Goal: Contribute content: Contribute content

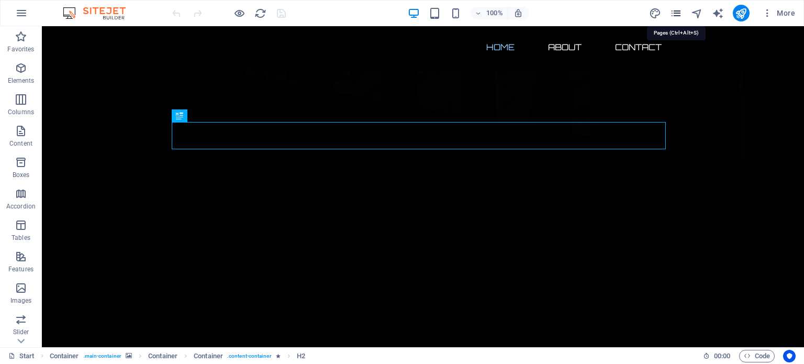
click at [677, 14] on icon "pages" at bounding box center [676, 13] width 12 height 12
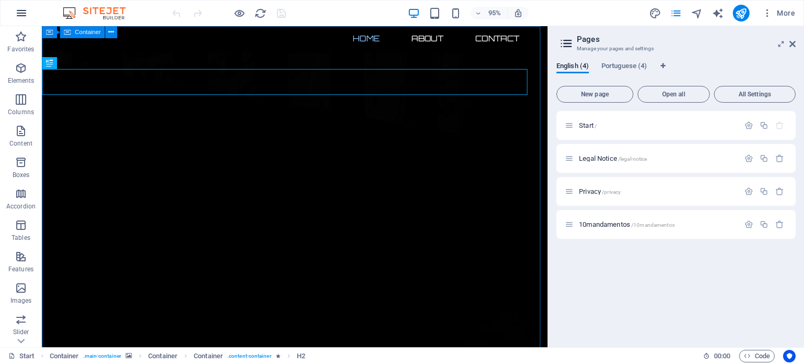
click at [23, 14] on icon "button" at bounding box center [21, 13] width 13 height 13
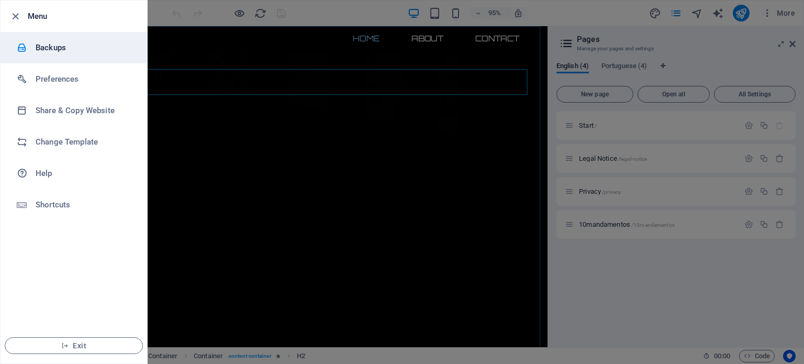
click at [59, 49] on h6 "Backups" at bounding box center [84, 47] width 97 height 13
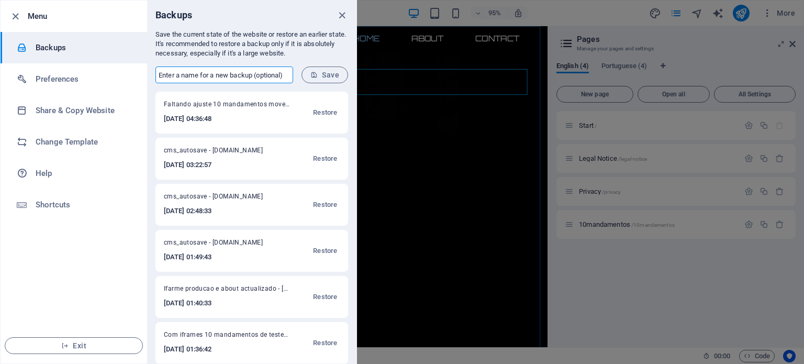
click at [189, 77] on input "text" at bounding box center [224, 74] width 138 height 17
type input "Inicial em 2025_09_02 antes alterações"
click at [322, 75] on span "Save" at bounding box center [324, 75] width 29 height 8
click at [343, 14] on icon "close" at bounding box center [342, 15] width 12 height 12
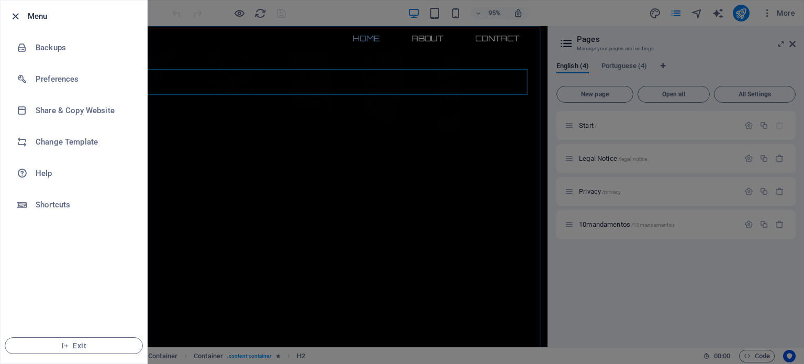
click at [15, 17] on icon "button" at bounding box center [15, 16] width 12 height 12
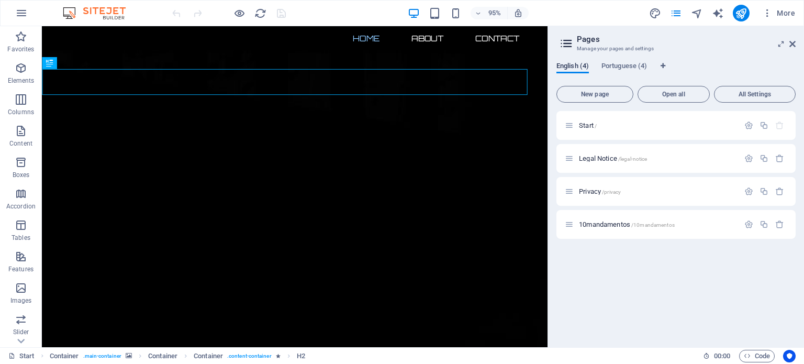
click at [571, 69] on span "English (4)" at bounding box center [572, 67] width 32 height 15
click at [586, 125] on span "Start /" at bounding box center [588, 125] width 18 height 8
click at [586, 124] on span "Start /" at bounding box center [588, 125] width 18 height 8
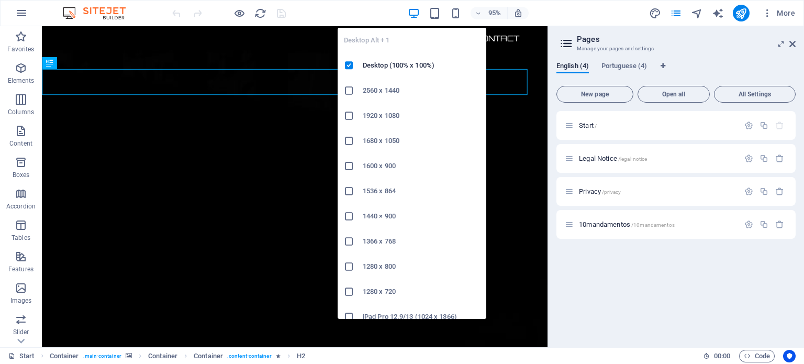
click at [408, 13] on icon "button" at bounding box center [414, 13] width 12 height 12
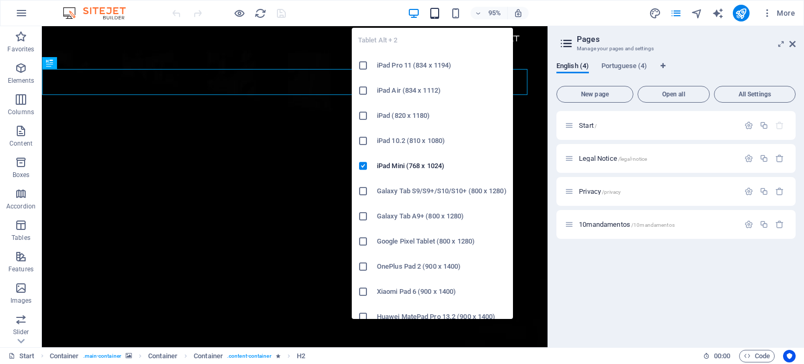
click at [436, 12] on icon "button" at bounding box center [435, 13] width 12 height 12
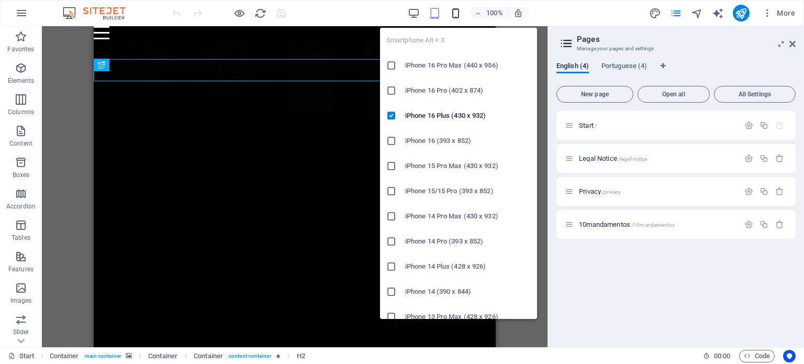
click at [451, 11] on icon "button" at bounding box center [456, 13] width 12 height 12
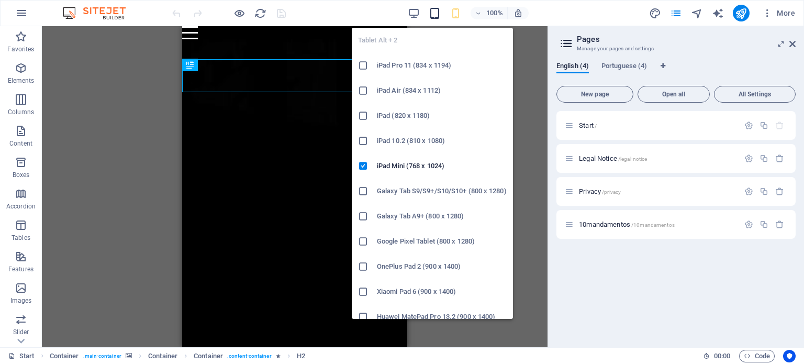
click at [435, 12] on icon "button" at bounding box center [435, 13] width 12 height 12
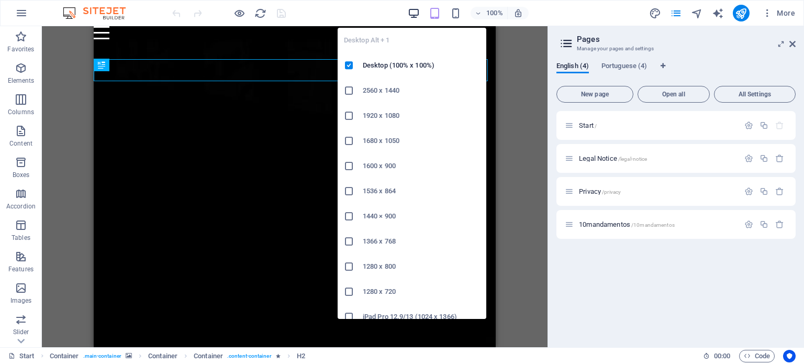
click at [410, 10] on icon "button" at bounding box center [414, 13] width 12 height 12
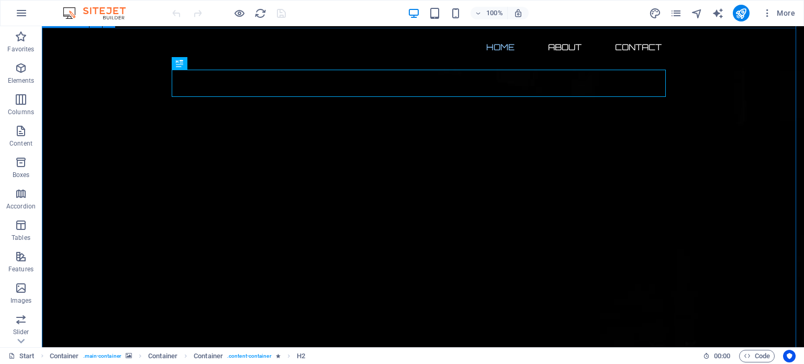
scroll to position [52, 0]
click at [232, 215] on icon at bounding box center [232, 214] width 6 height 11
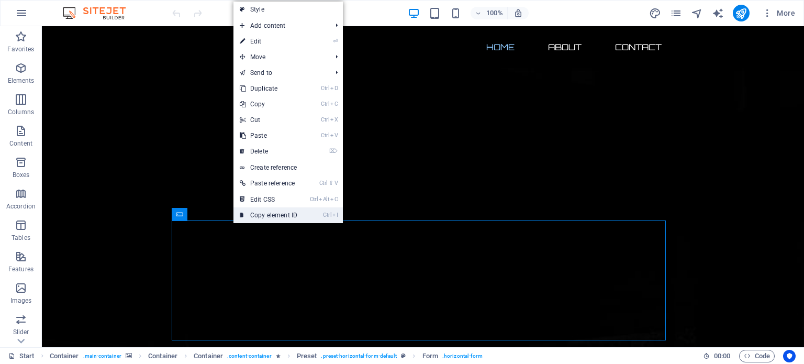
click at [273, 214] on link "Ctrl I Copy element ID" at bounding box center [268, 215] width 70 height 16
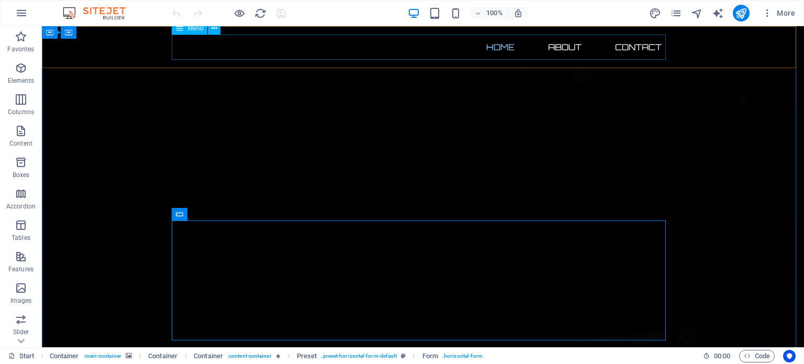
click at [638, 47] on nav "Home About Contact" at bounding box center [423, 47] width 494 height 25
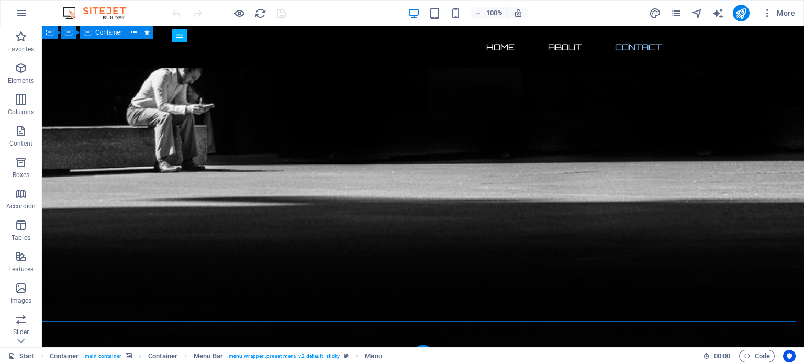
scroll to position [614, 0]
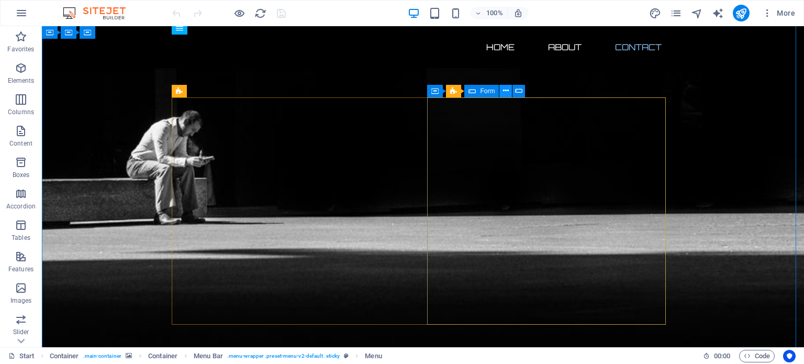
click at [506, 92] on icon at bounding box center [506, 90] width 6 height 11
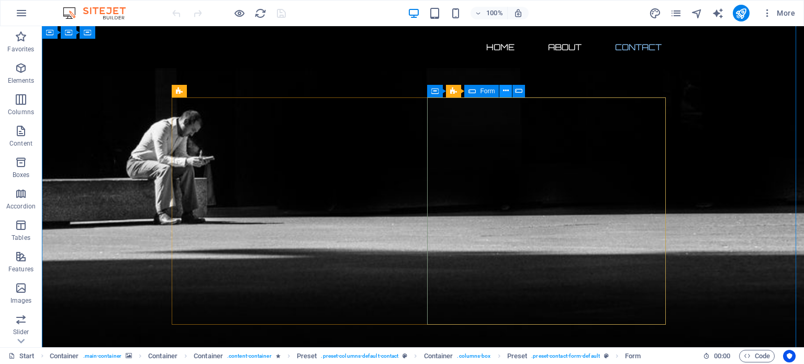
click at [505, 89] on icon at bounding box center [506, 90] width 6 height 11
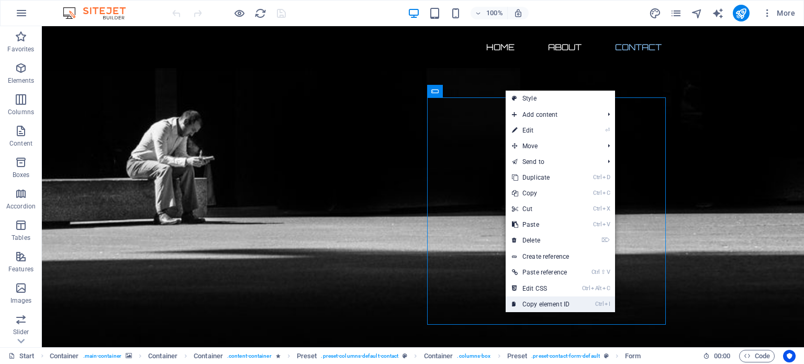
click at [555, 306] on link "Ctrl I Copy element ID" at bounding box center [541, 304] width 70 height 16
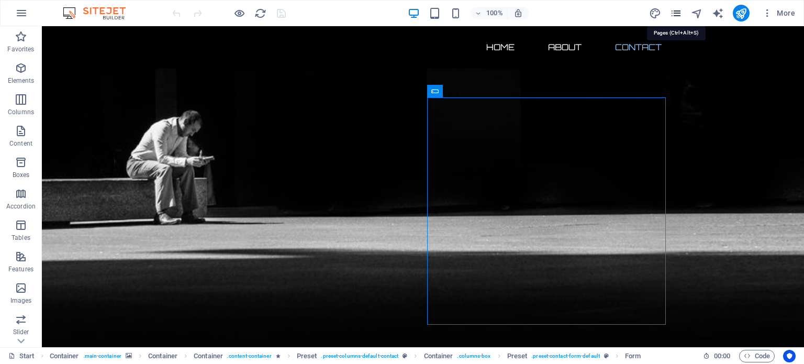
click at [677, 13] on icon "pages" at bounding box center [676, 13] width 12 height 12
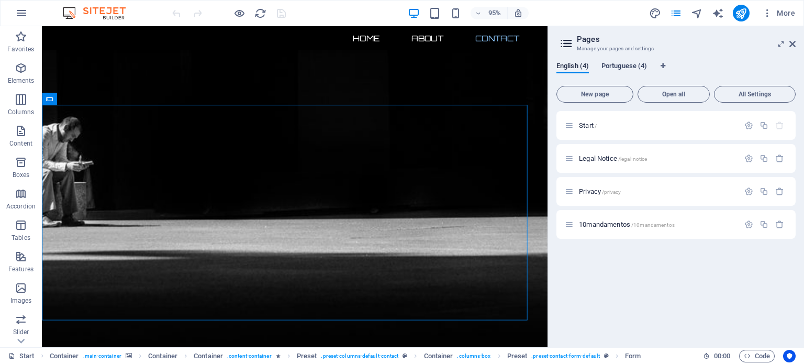
click at [625, 66] on span "Portuguese (4)" at bounding box center [624, 67] width 46 height 15
click at [586, 124] on span "Start /" at bounding box center [588, 125] width 18 height 8
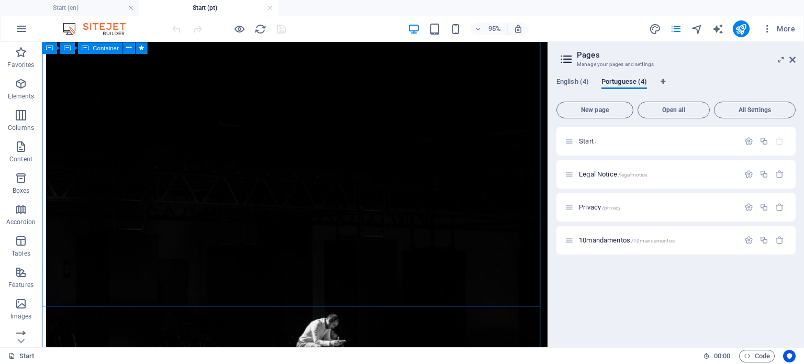
scroll to position [157, 0]
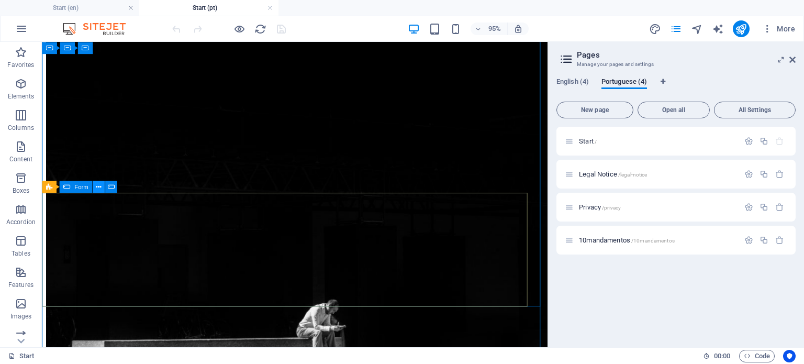
click at [98, 186] on icon at bounding box center [98, 187] width 5 height 10
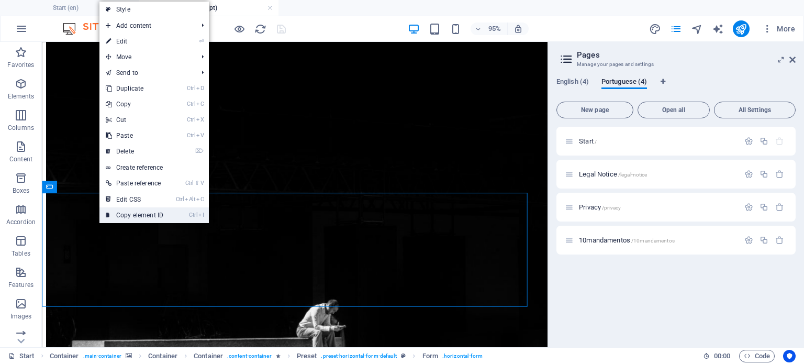
click at [150, 215] on link "Ctrl I Copy element ID" at bounding box center [134, 215] width 70 height 16
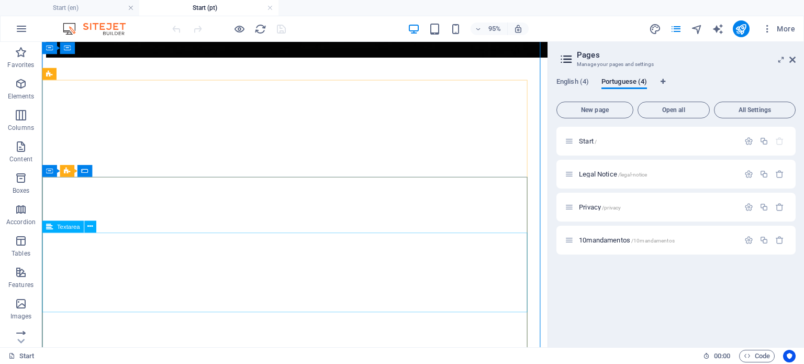
scroll to position [628, 0]
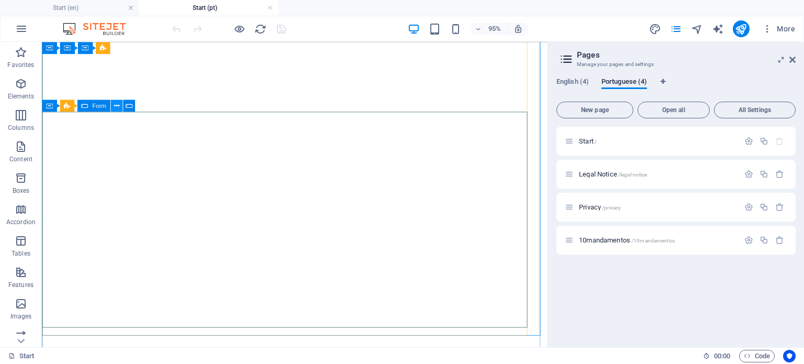
click at [116, 105] on icon at bounding box center [116, 105] width 5 height 10
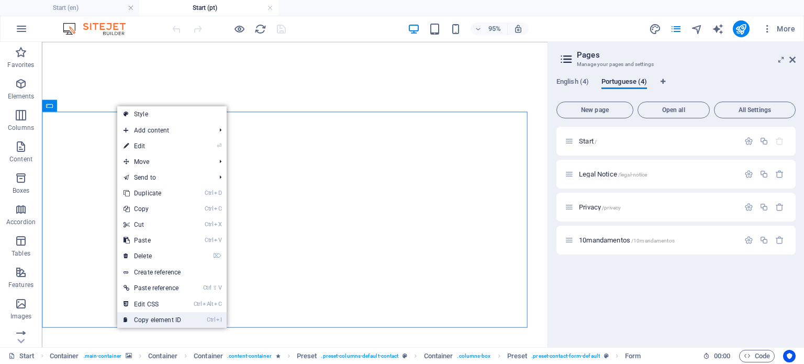
click at [157, 320] on link "Ctrl I Copy element ID" at bounding box center [152, 320] width 70 height 16
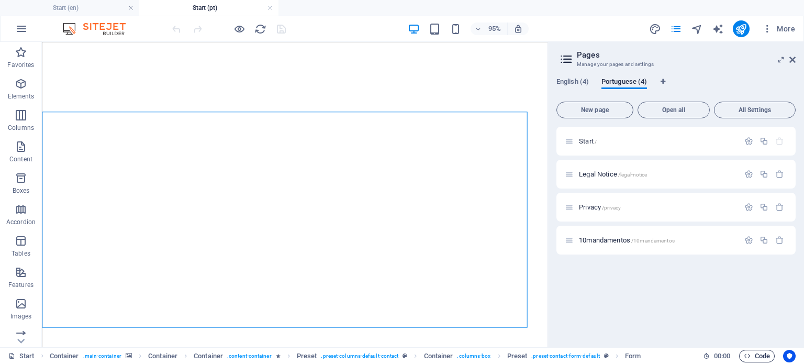
click at [758, 357] on span "Code" at bounding box center [757, 356] width 26 height 13
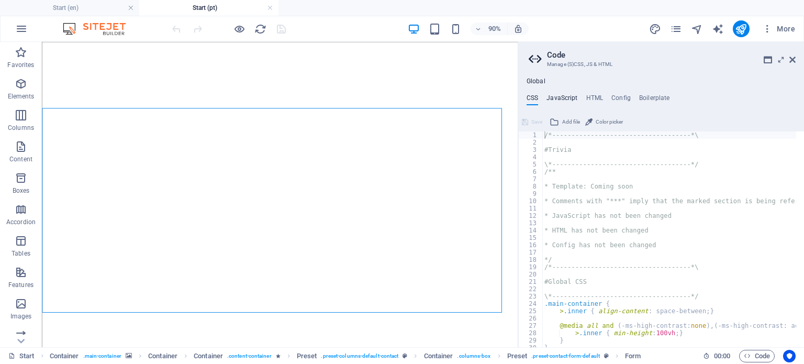
click at [560, 98] on h4 "JavaScript" at bounding box center [561, 100] width 31 height 12
type textarea "/* JS for preset "Horizontal form" */"
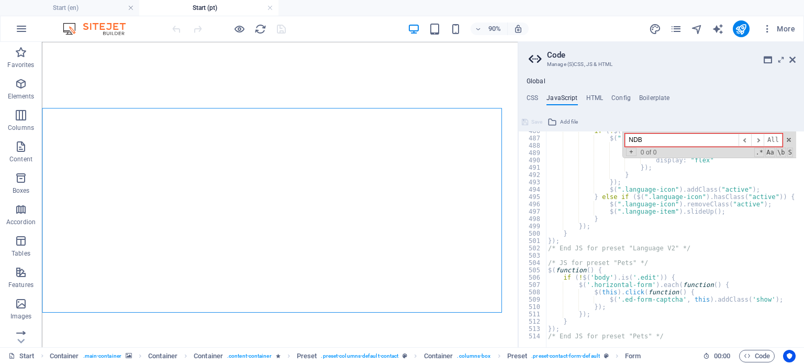
scroll to position [3558, 0]
type input "NDB"
type textarea "/* End JS for preset "Pets" */"
drag, startPoint x: 672, startPoint y: 333, endPoint x: 689, endPoint y: 332, distance: 16.8
click at [672, 333] on div "if ( ! $ ( ".language-icon" ) . hasClass ( "active" )) { $ ( ".language-item" )…" at bounding box center [793, 238] width 495 height 222
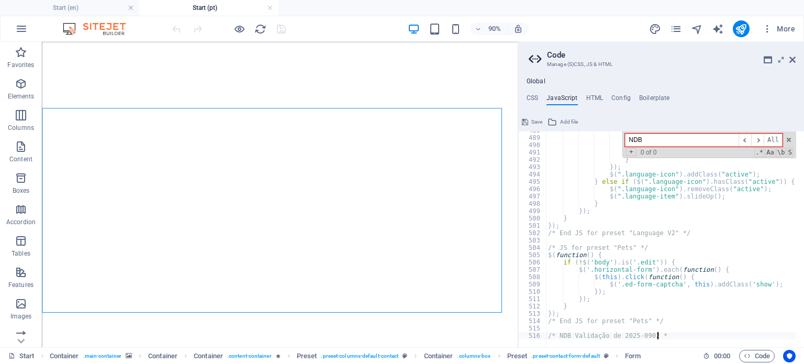
scroll to position [0, 8]
type textarea "/* NDB Validação de 2025-0902 */"
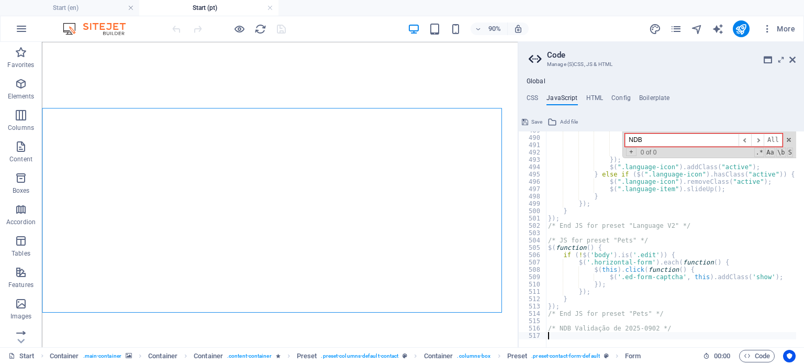
paste textarea "});"
type textarea "});"
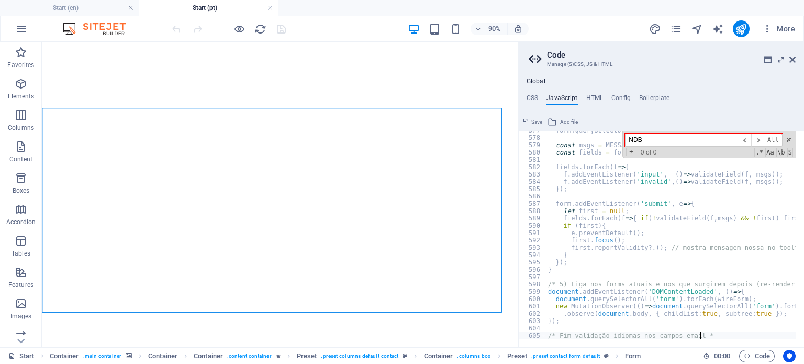
scroll to position [0, 12]
type textarea "/* Fim validação idiomas nos campos email */"
click at [535, 122] on span "Save" at bounding box center [536, 122] width 11 height 13
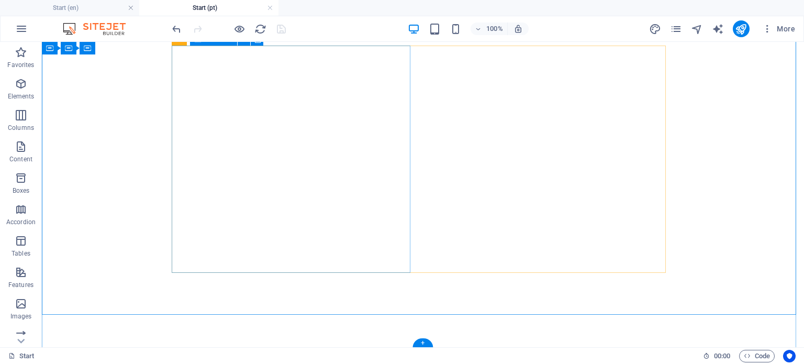
scroll to position [695, 0]
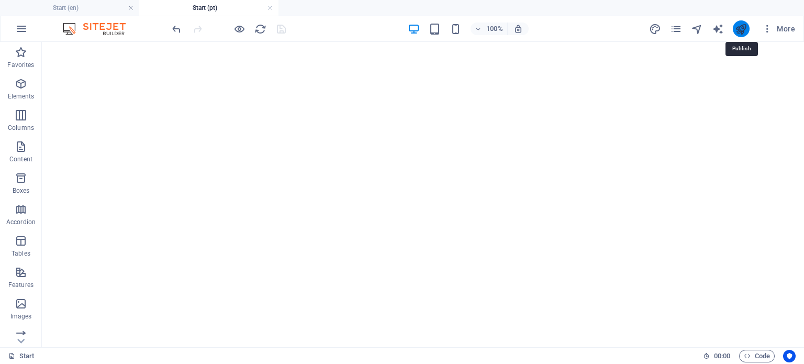
click at [743, 31] on icon "publish" at bounding box center [741, 29] width 12 height 12
